Goal: Find contact information

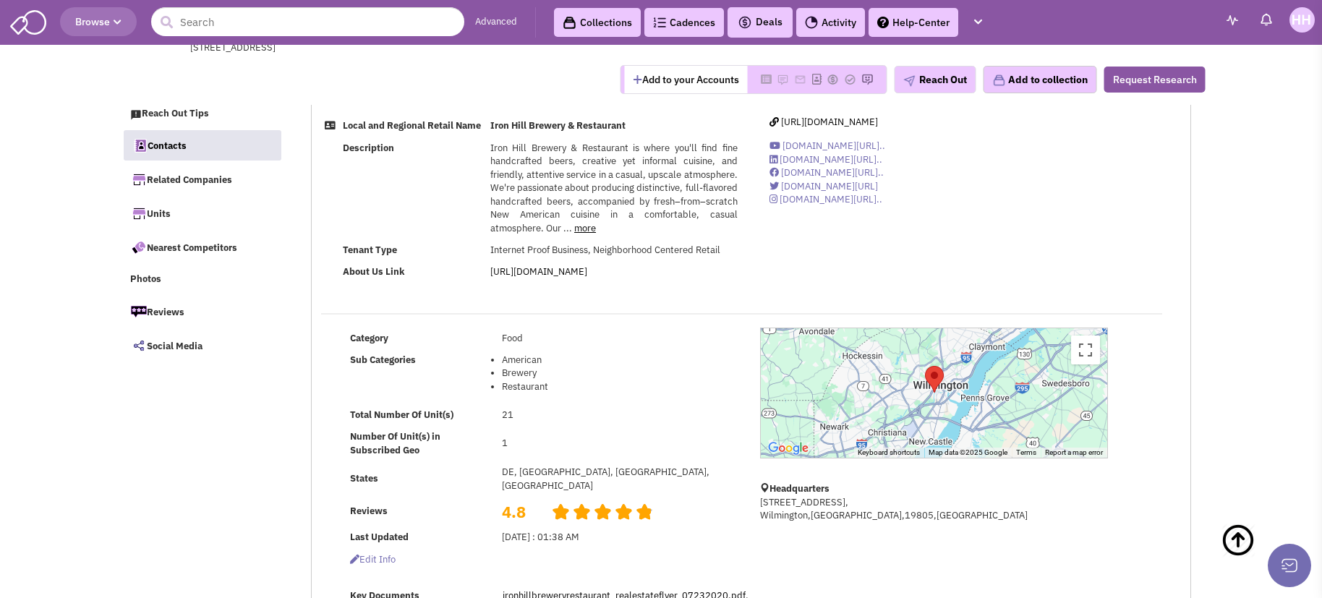
select select
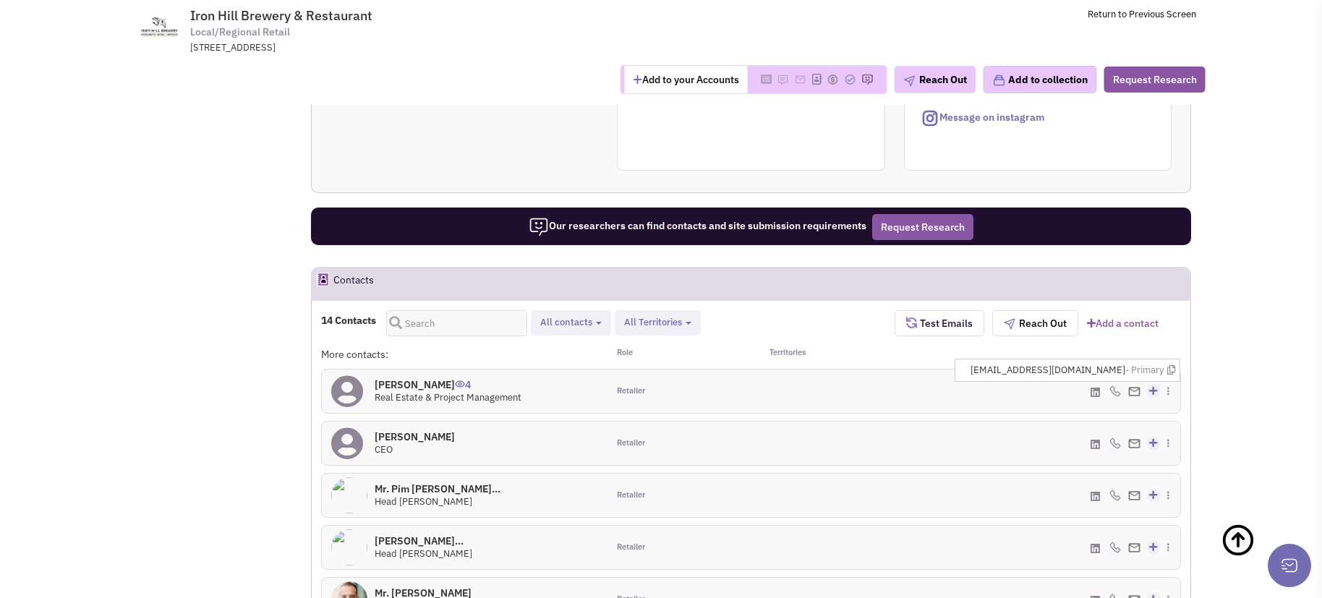
scroll to position [461, 0]
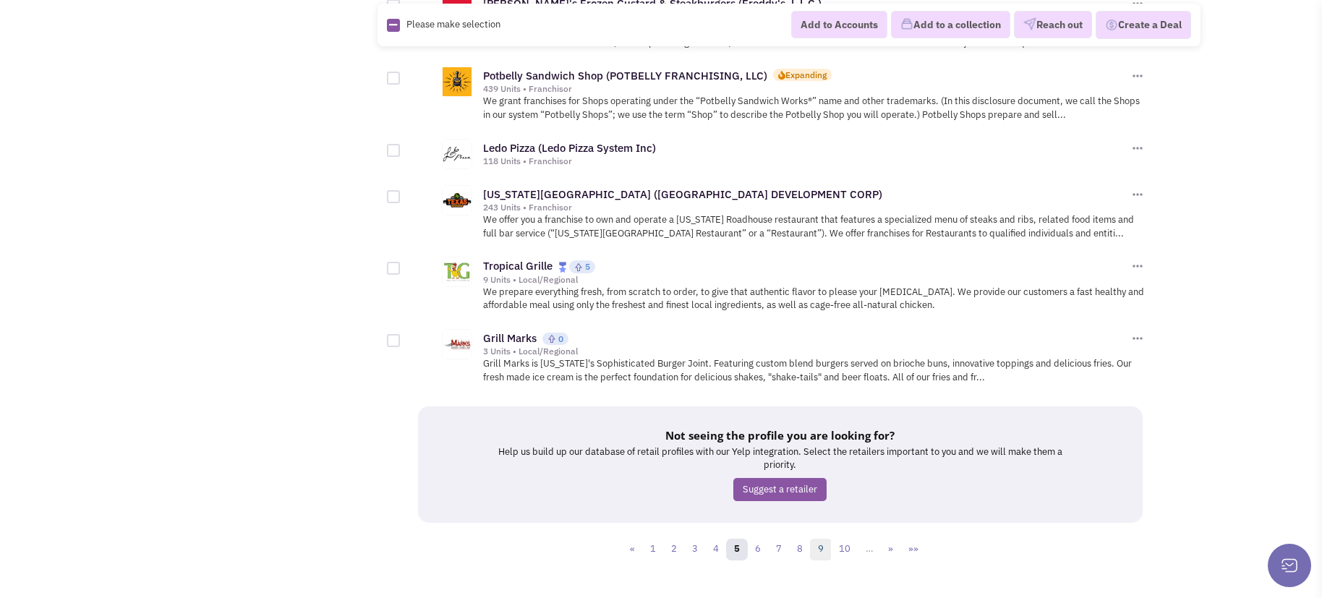
scroll to position [1537, 0]
click at [758, 538] on link "6" at bounding box center [758, 549] width 22 height 22
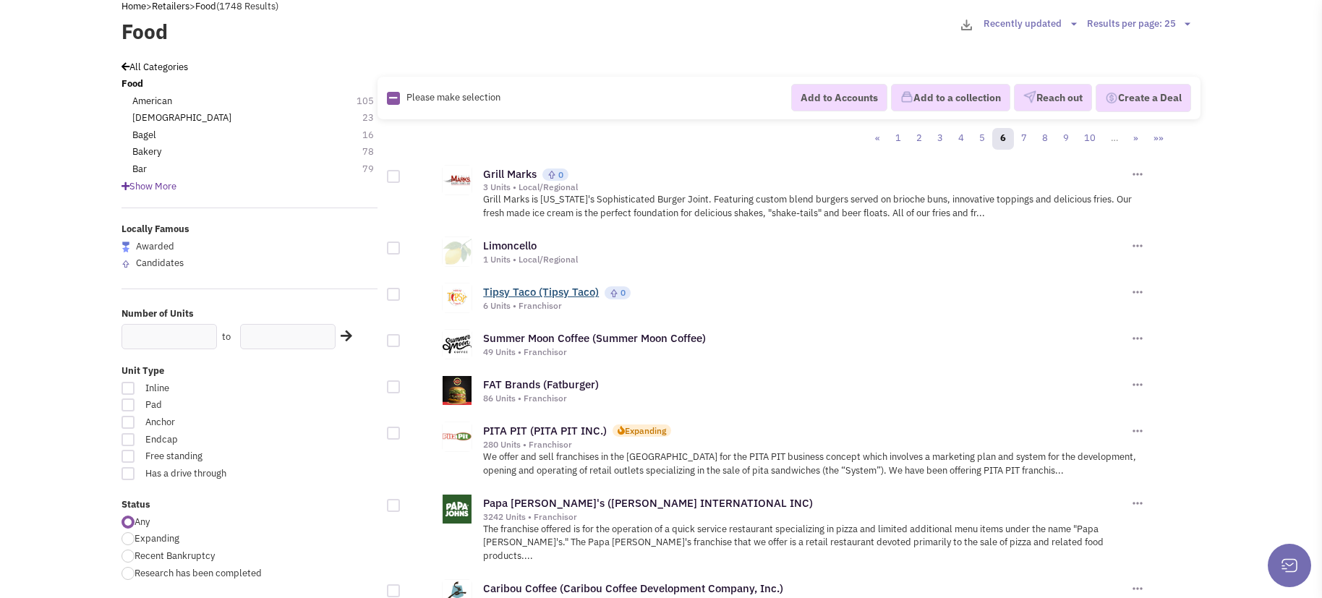
scroll to position [145, 0]
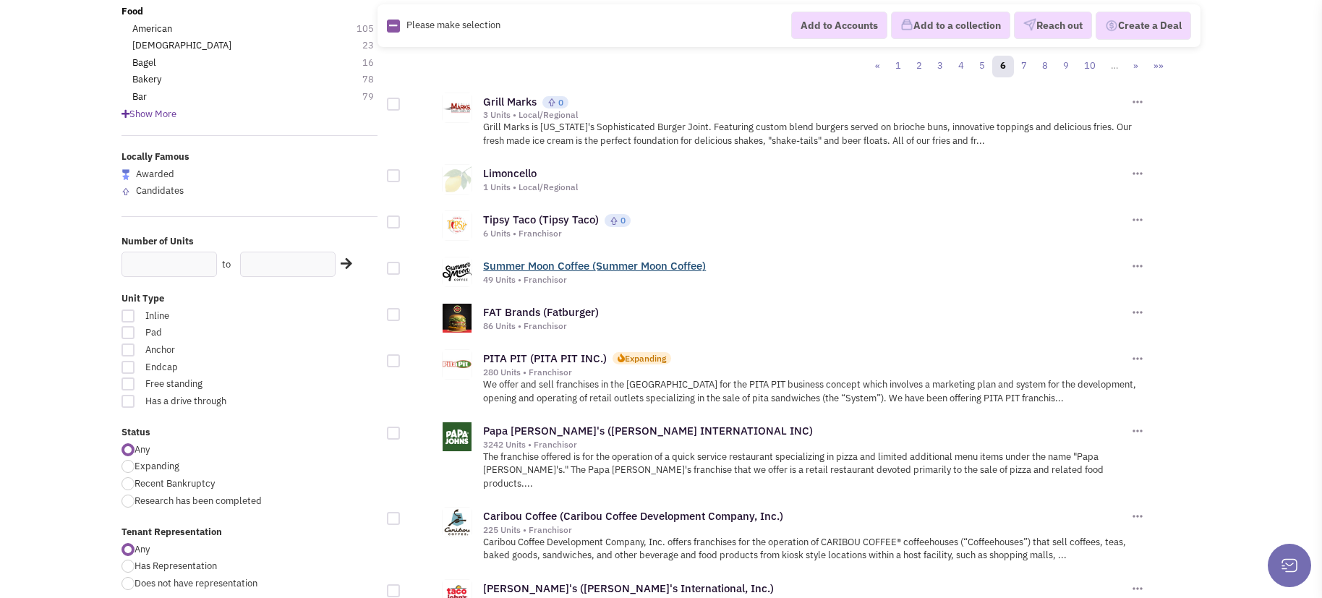
click at [561, 267] on link "Summer Moon Coffee (Summer Moon Coffee)" at bounding box center [594, 266] width 223 height 14
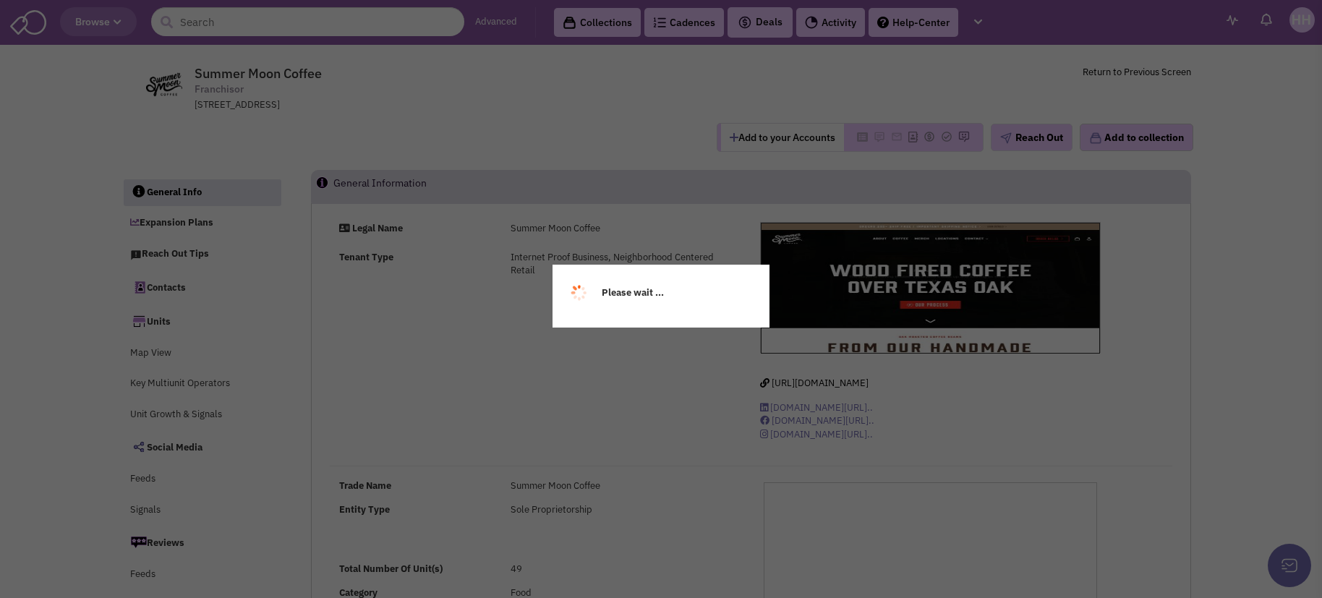
select select
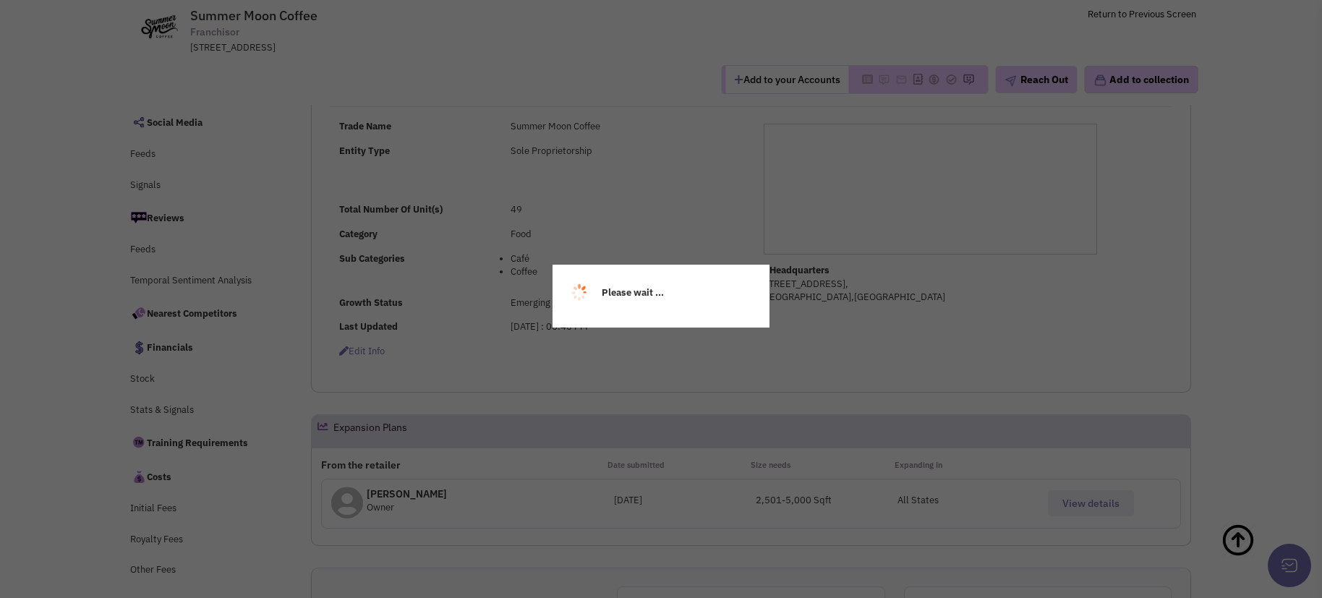
select select
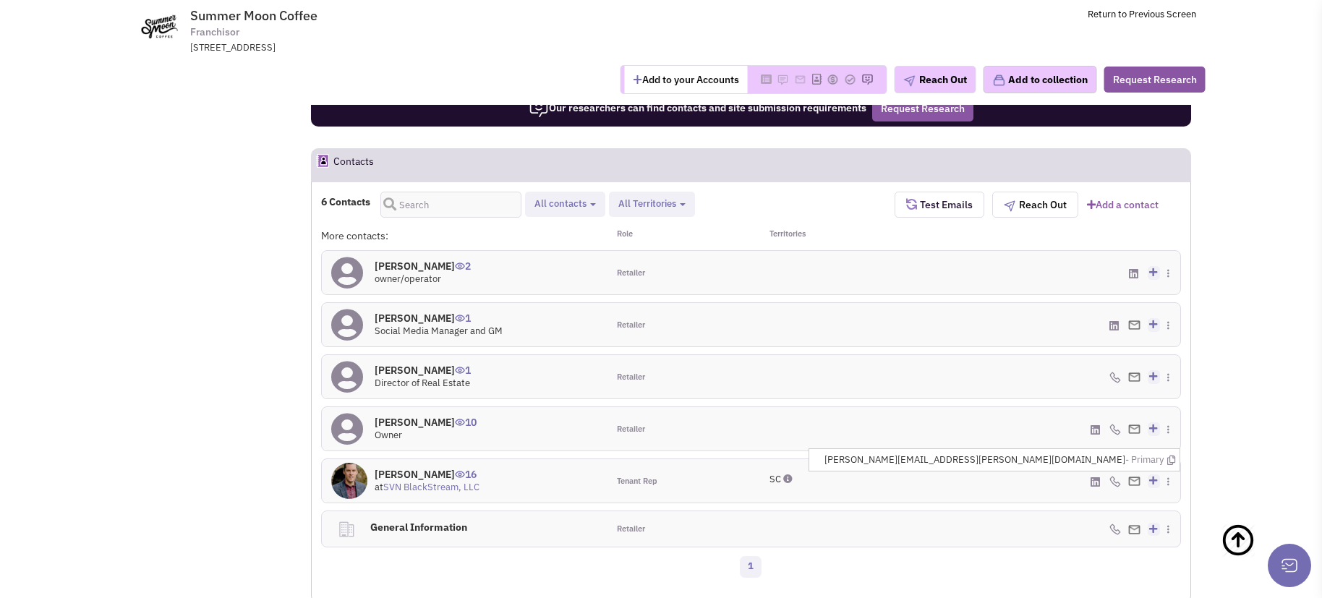
scroll to position [1231, 0]
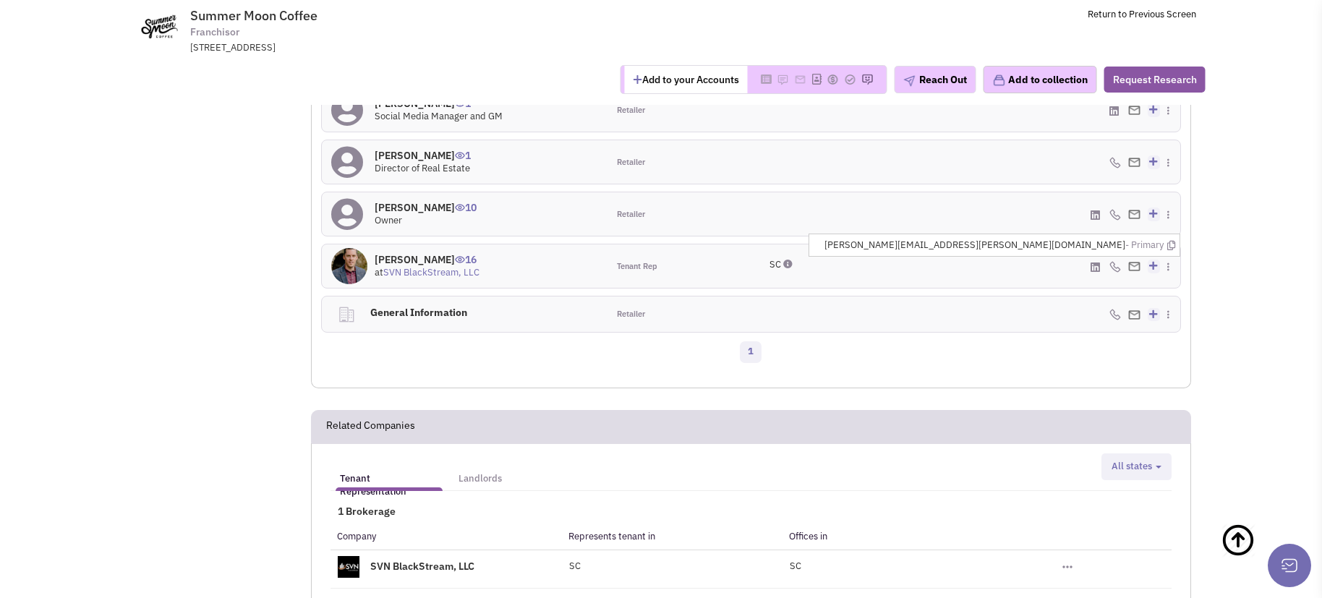
click at [1136, 270] on img at bounding box center [1134, 266] width 12 height 9
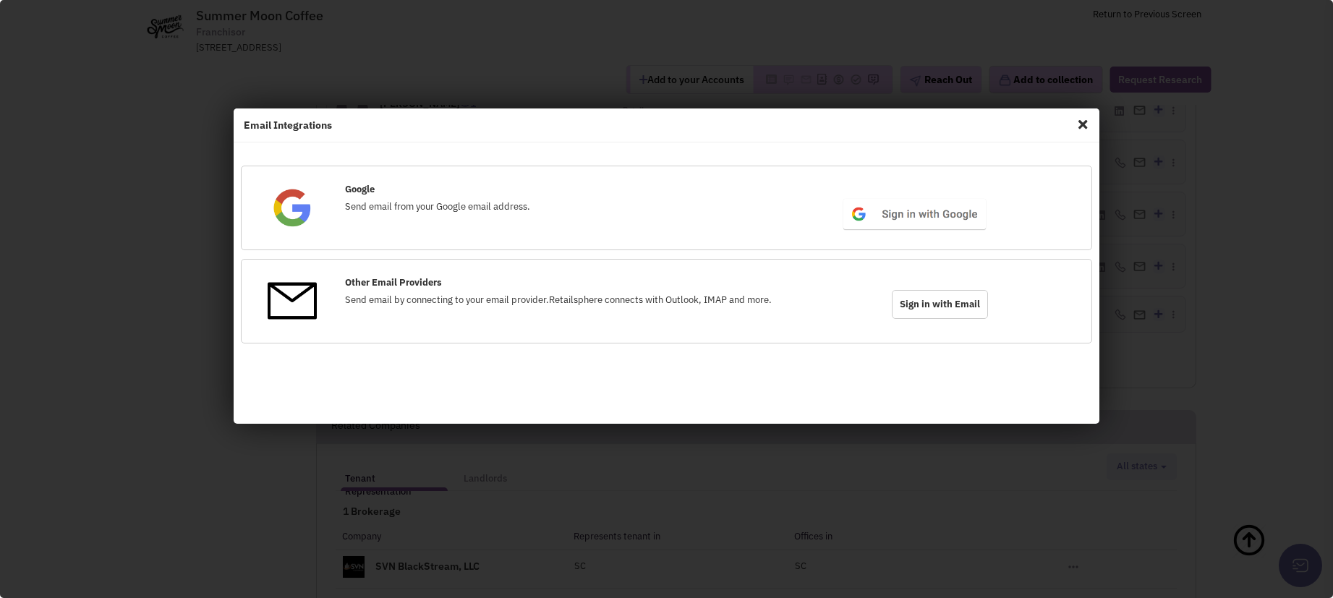
click at [1090, 129] on span "Close" at bounding box center [1082, 124] width 19 height 23
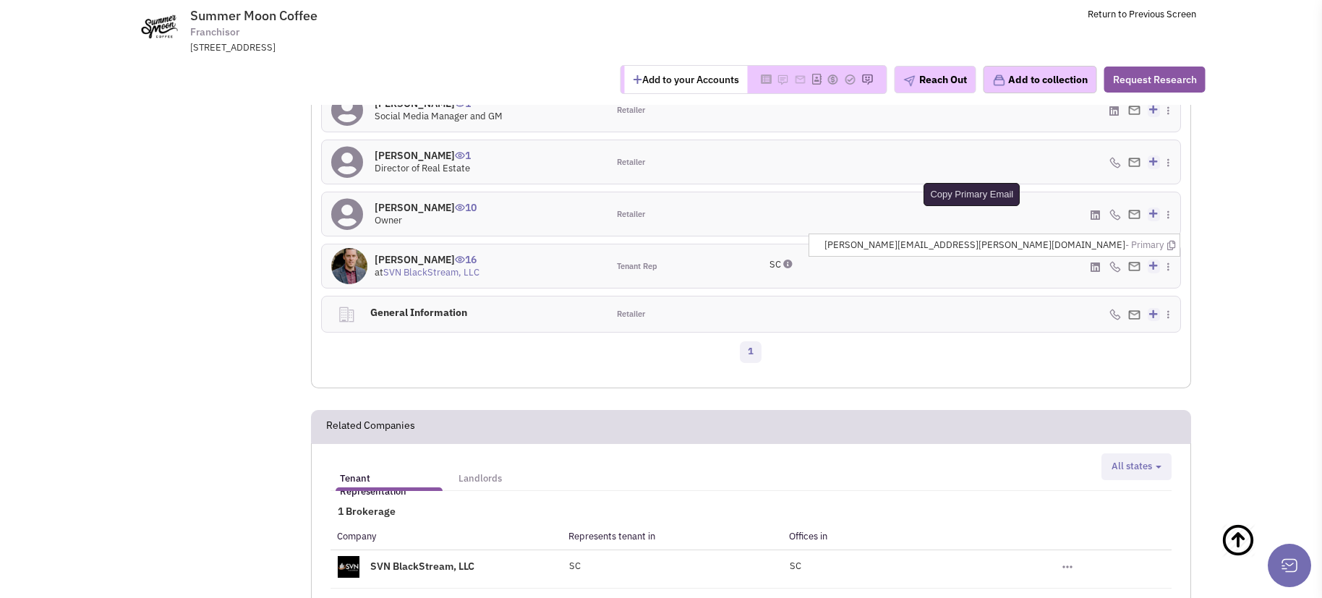
click at [1167, 245] on icon at bounding box center [1171, 245] width 8 height 9
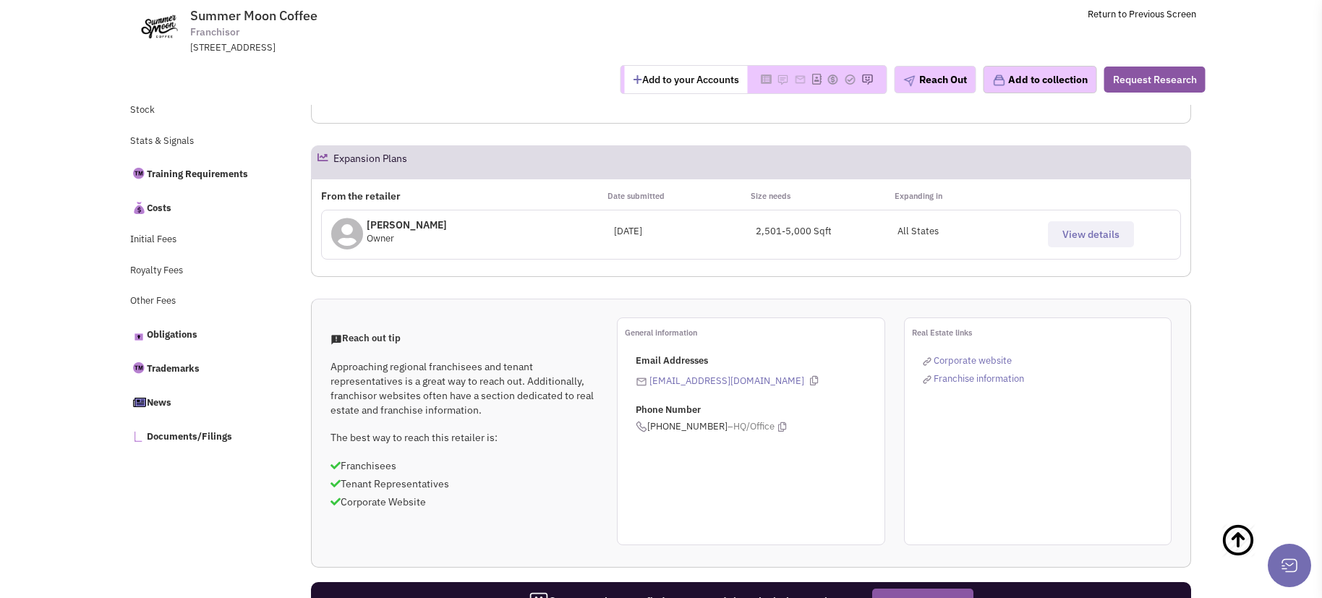
scroll to position [362, 0]
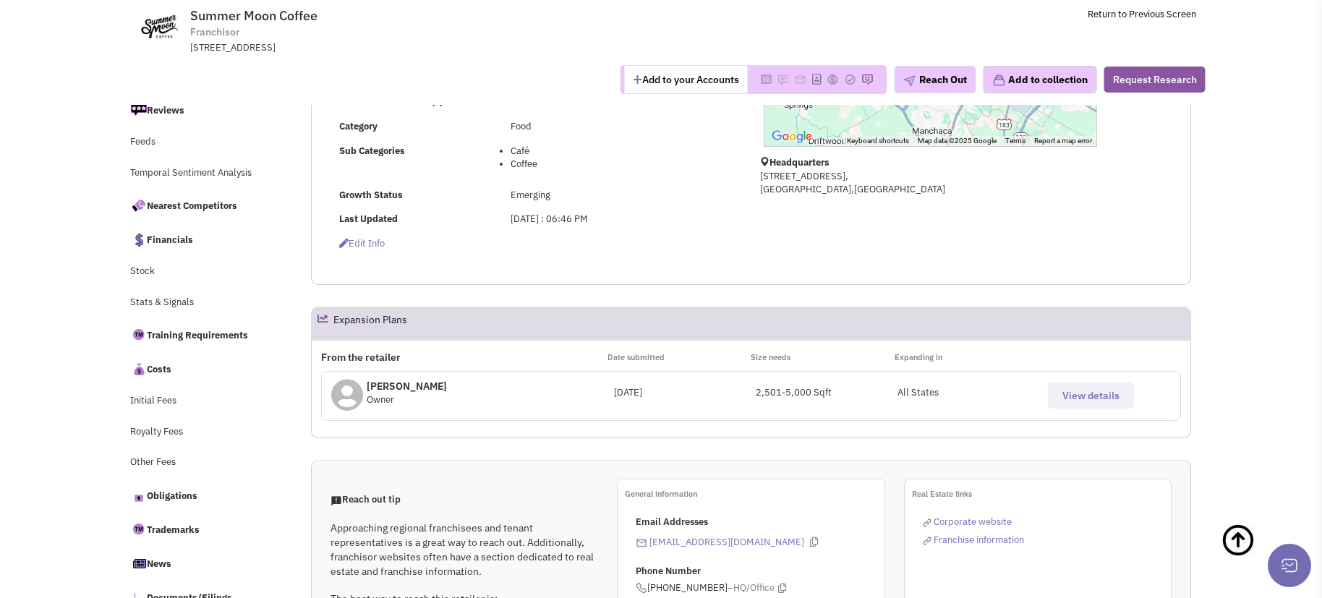
drag, startPoint x: 1083, startPoint y: 344, endPoint x: 1077, endPoint y: 352, distance: 9.8
click at [1081, 344] on div "From the retailer Date submitted Size needs Expanding in Greg Richardson Owner …" at bounding box center [751, 389] width 880 height 99
click at [1089, 407] on button "View details" at bounding box center [1091, 396] width 86 height 26
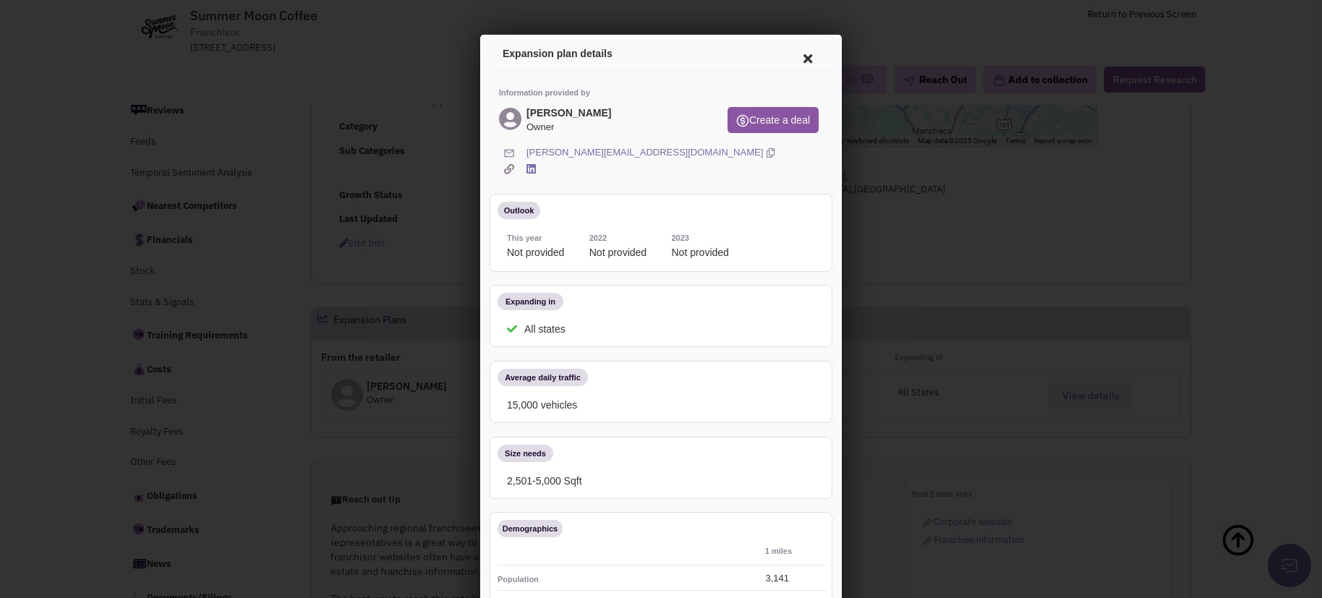
scroll to position [0, 0]
click at [793, 63] on icon at bounding box center [806, 58] width 30 height 35
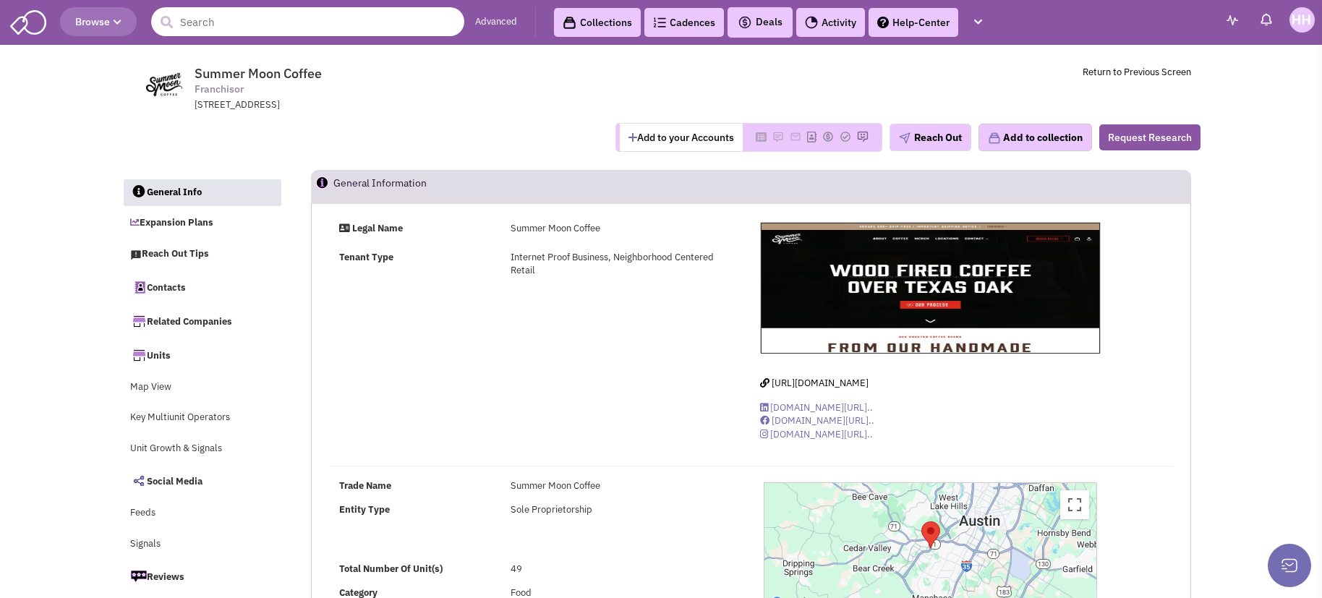
click at [220, 18] on input "text" at bounding box center [307, 21] width 313 height 29
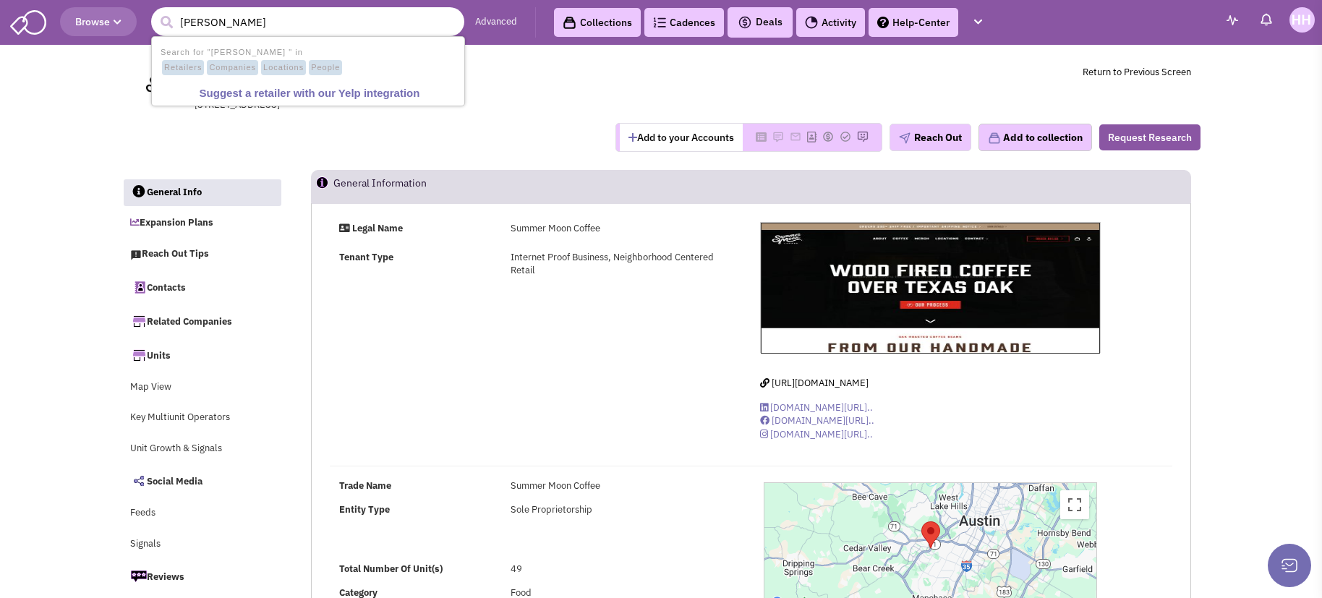
type input "Ford Fry"
click at [156, 12] on button "submit" at bounding box center [167, 23] width 22 height 22
